Goal: Transaction & Acquisition: Purchase product/service

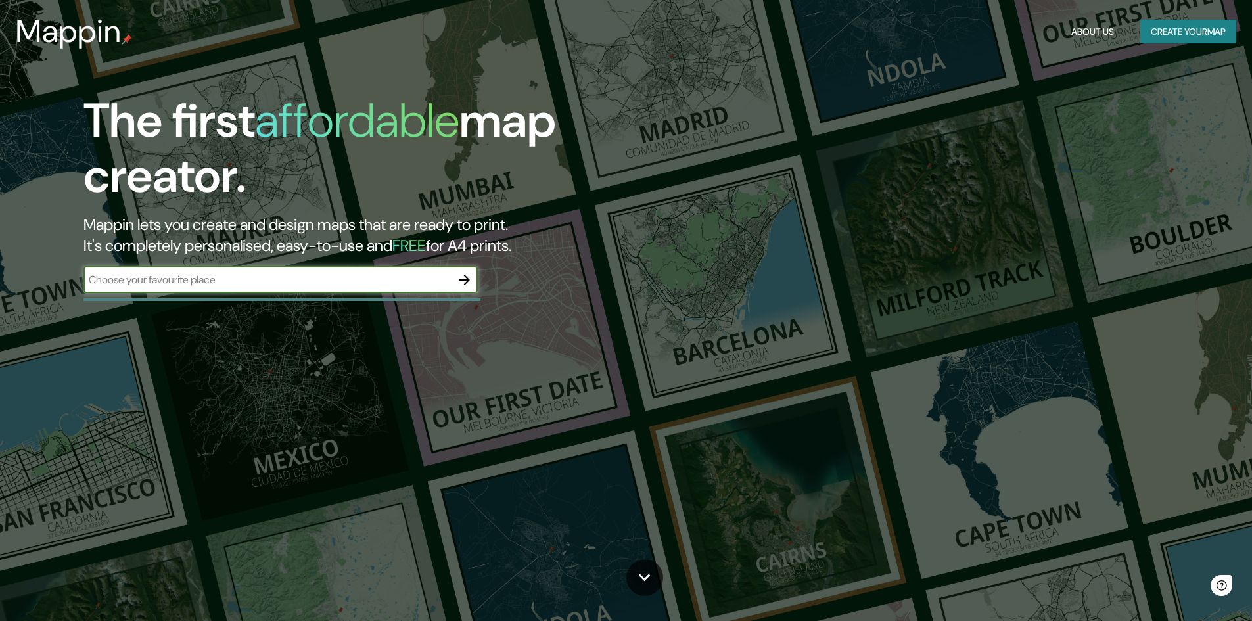
click at [243, 286] on input "text" at bounding box center [267, 279] width 368 height 15
type input "bowling green [US_STATE]"
click at [460, 283] on icon "button" at bounding box center [465, 280] width 16 height 16
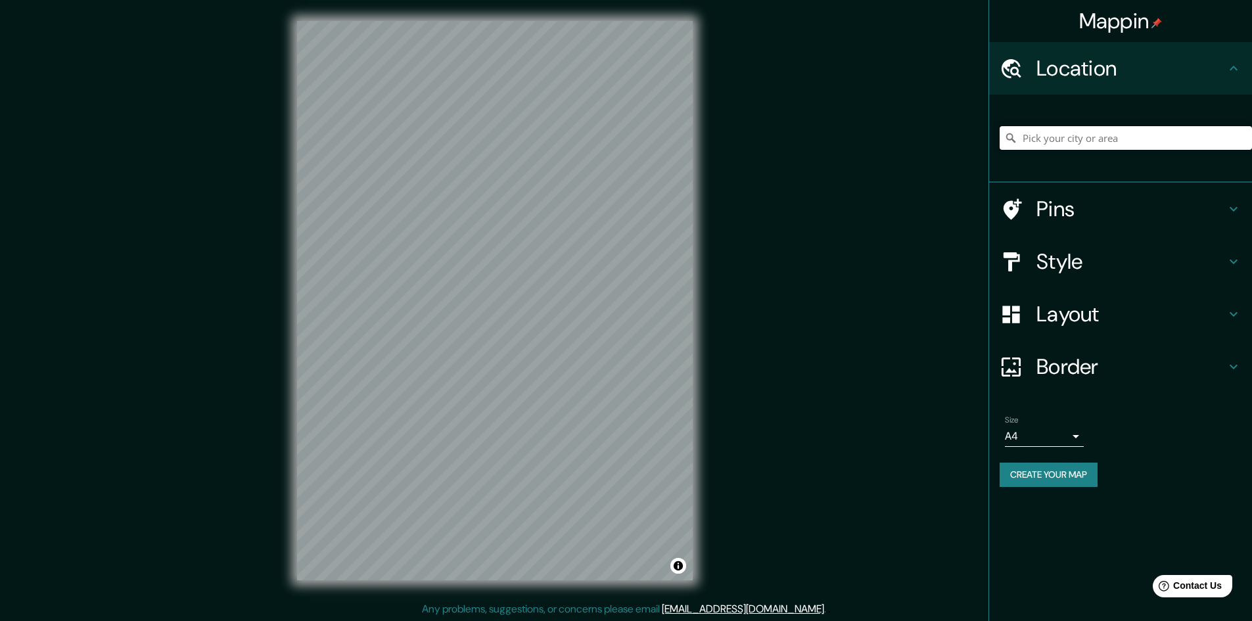
click at [1077, 133] on input "Pick your city or area" at bounding box center [1125, 138] width 252 height 24
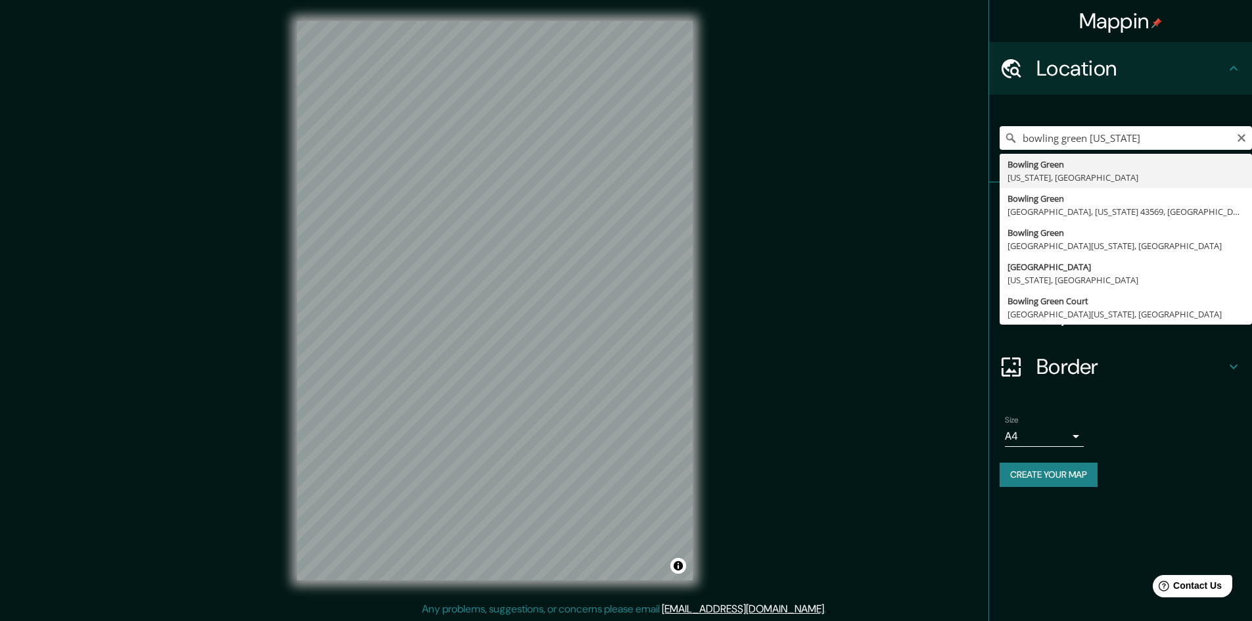
type input "[GEOGRAPHIC_DATA], [US_STATE], [GEOGRAPHIC_DATA]"
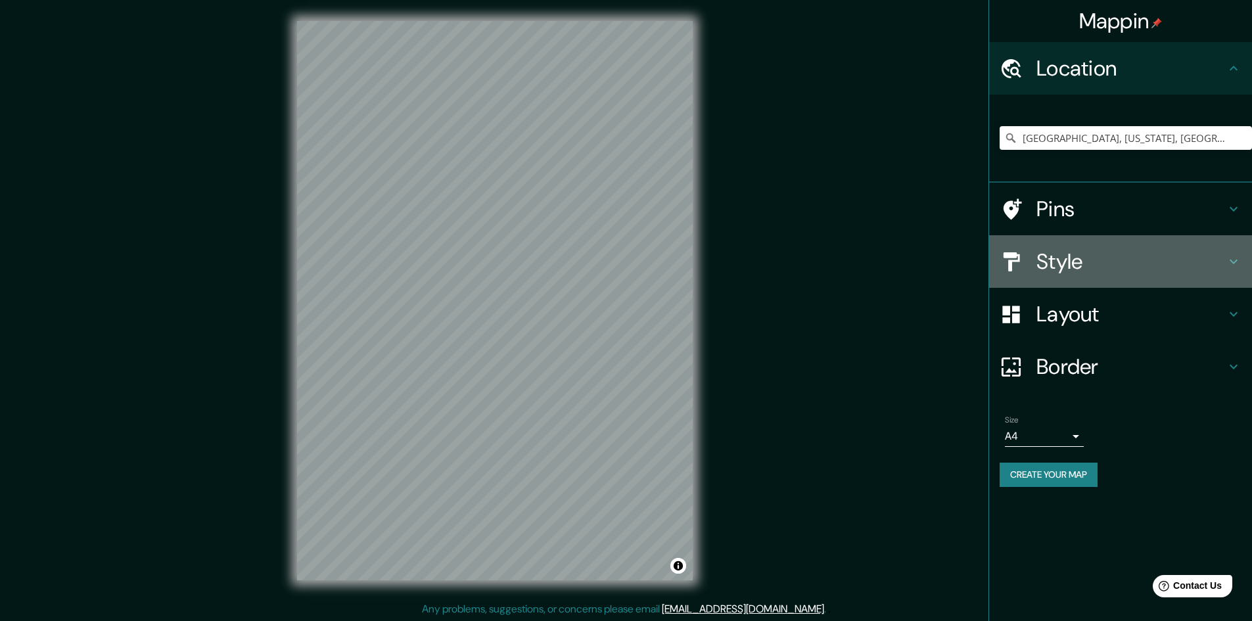
click at [1120, 251] on h4 "Style" at bounding box center [1130, 261] width 189 height 26
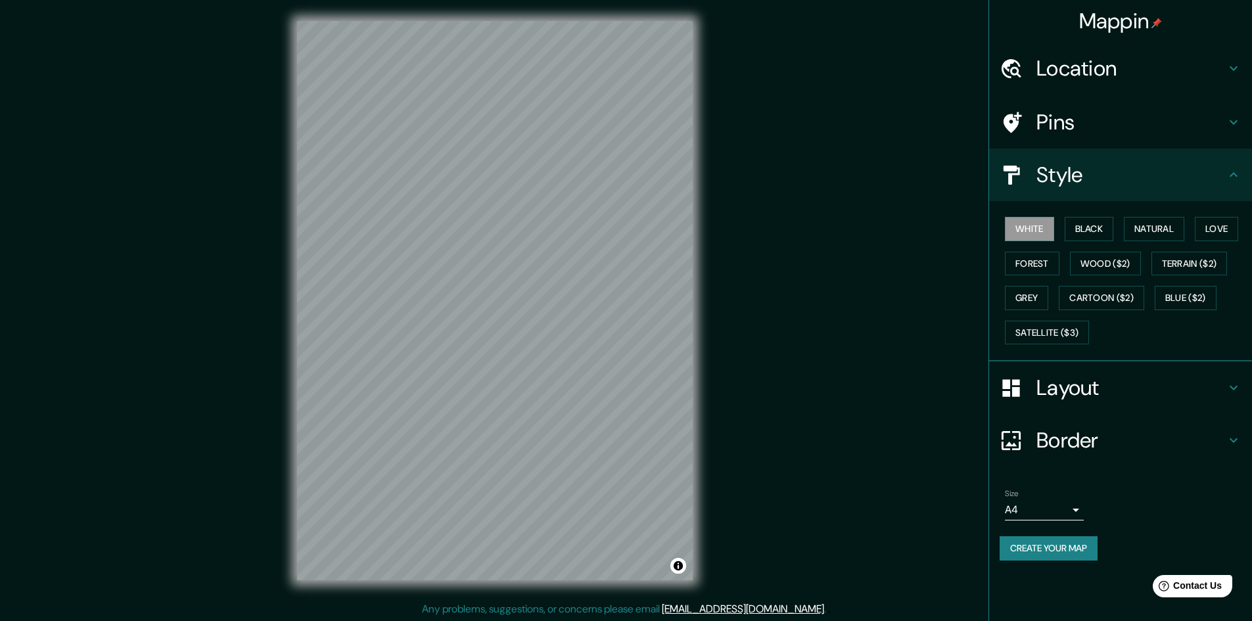
click at [1147, 173] on h4 "Style" at bounding box center [1130, 175] width 189 height 26
click at [1231, 394] on icon at bounding box center [1233, 388] width 16 height 16
